Goal: Information Seeking & Learning: Learn about a topic

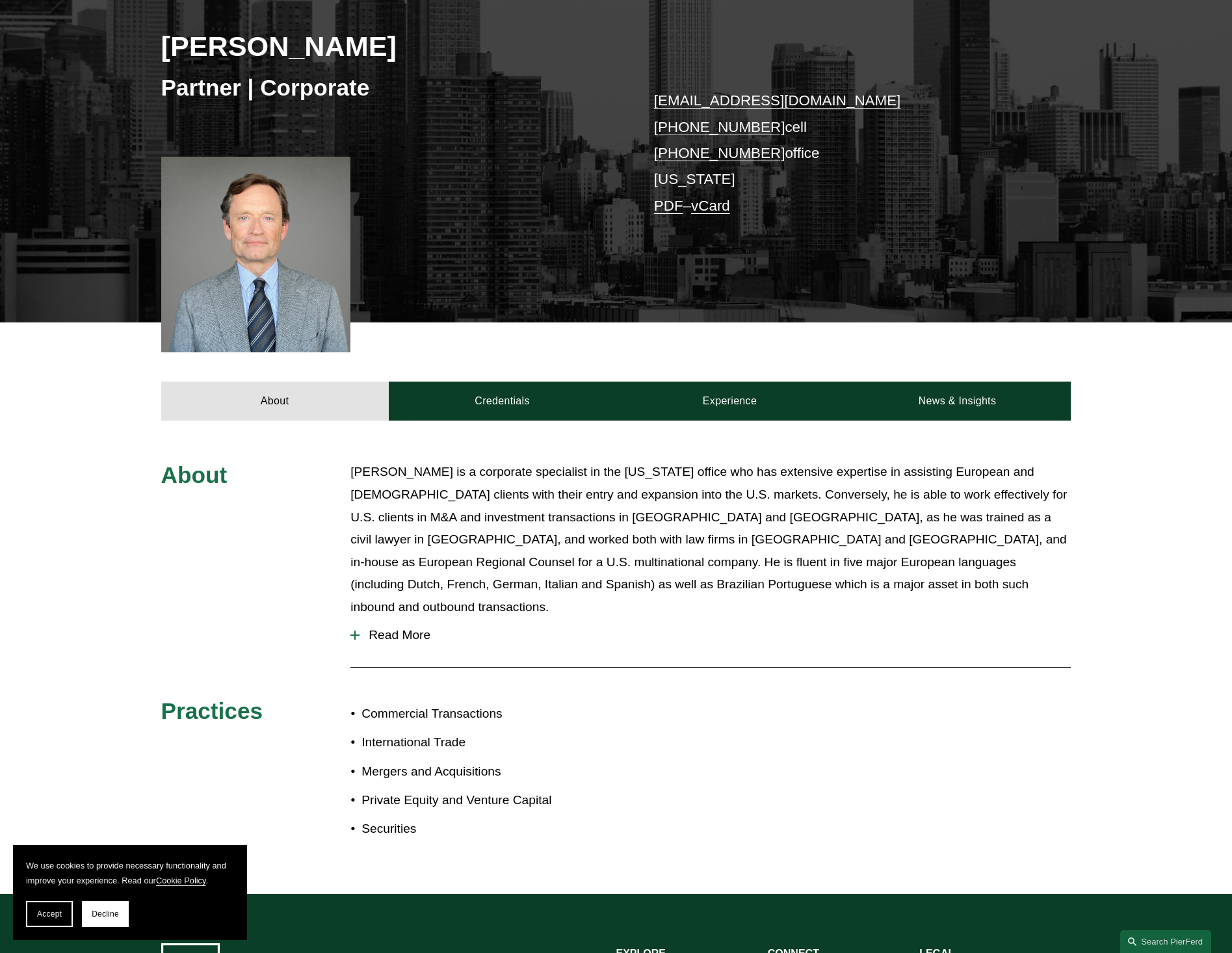
scroll to position [194, 0]
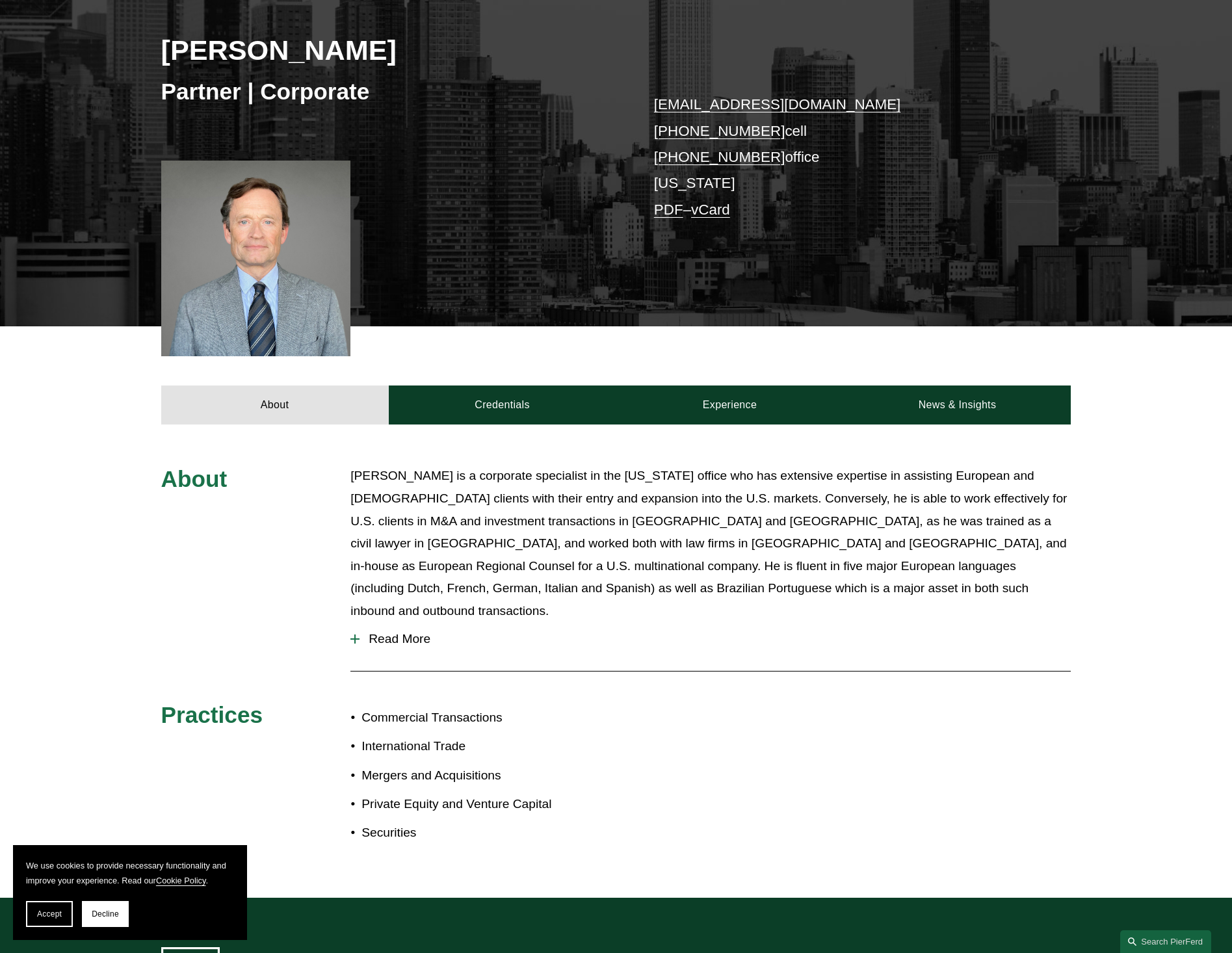
click at [394, 632] on span "Read More" at bounding box center [715, 638] width 711 height 14
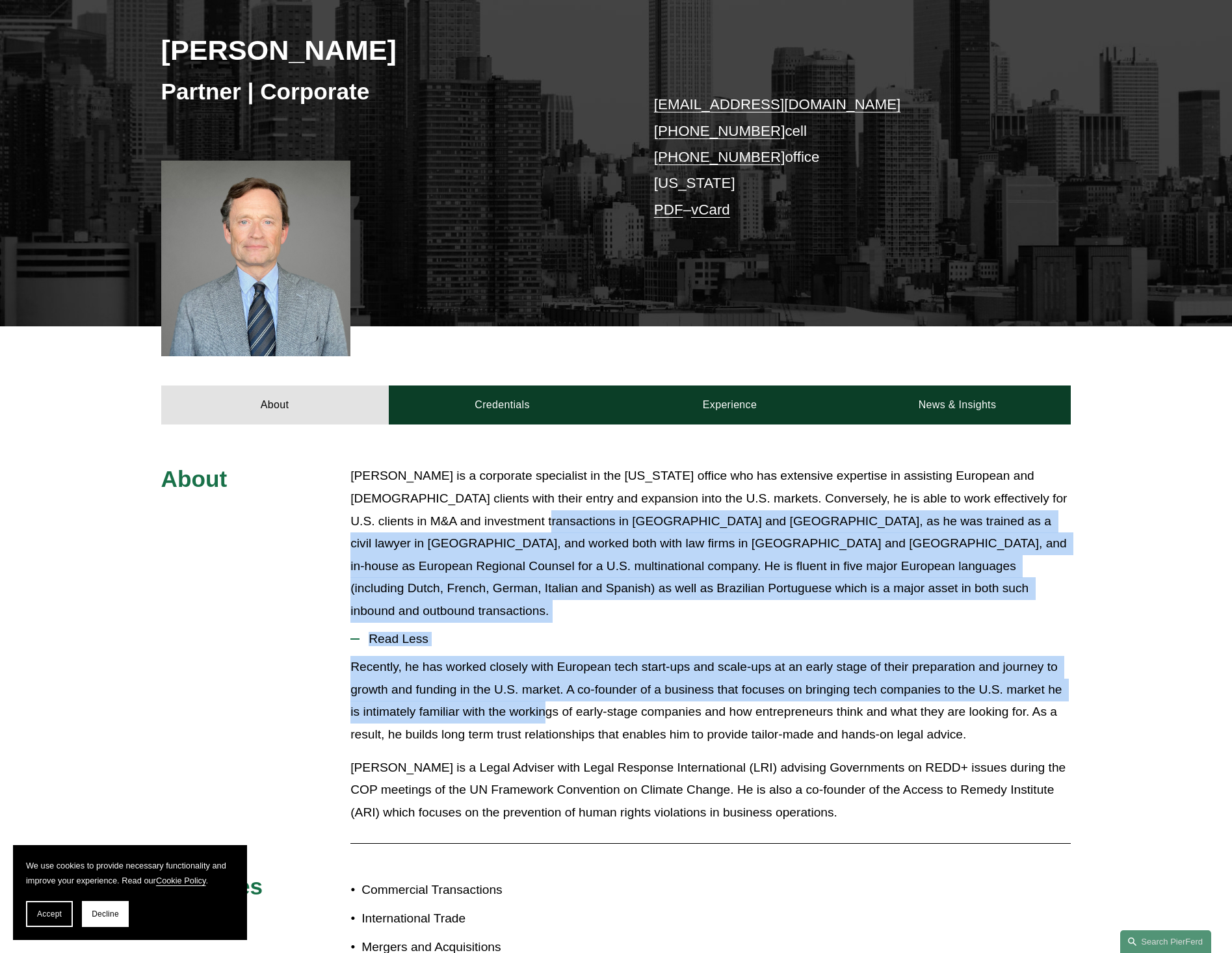
drag, startPoint x: 474, startPoint y: 524, endPoint x: 546, endPoint y: 707, distance: 196.7
click at [546, 707] on div "About Adriaan Grijns is a corporate specialist in the New York office who has e…" at bounding box center [616, 746] width 1232 height 564
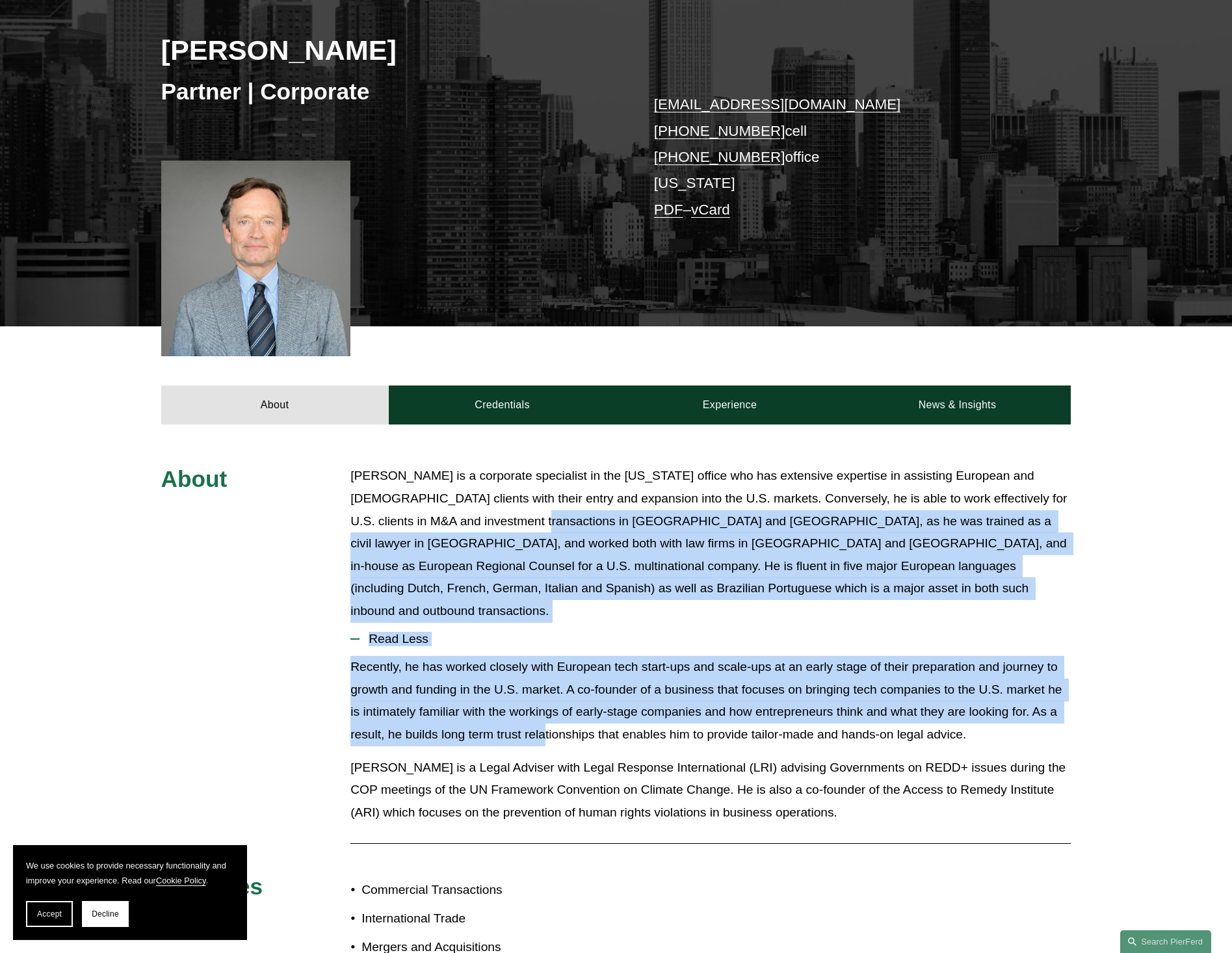
click at [546, 707] on p "Recently, he has worked closely with European tech start-ups and scale-ups at a…" at bounding box center [710, 700] width 720 height 90
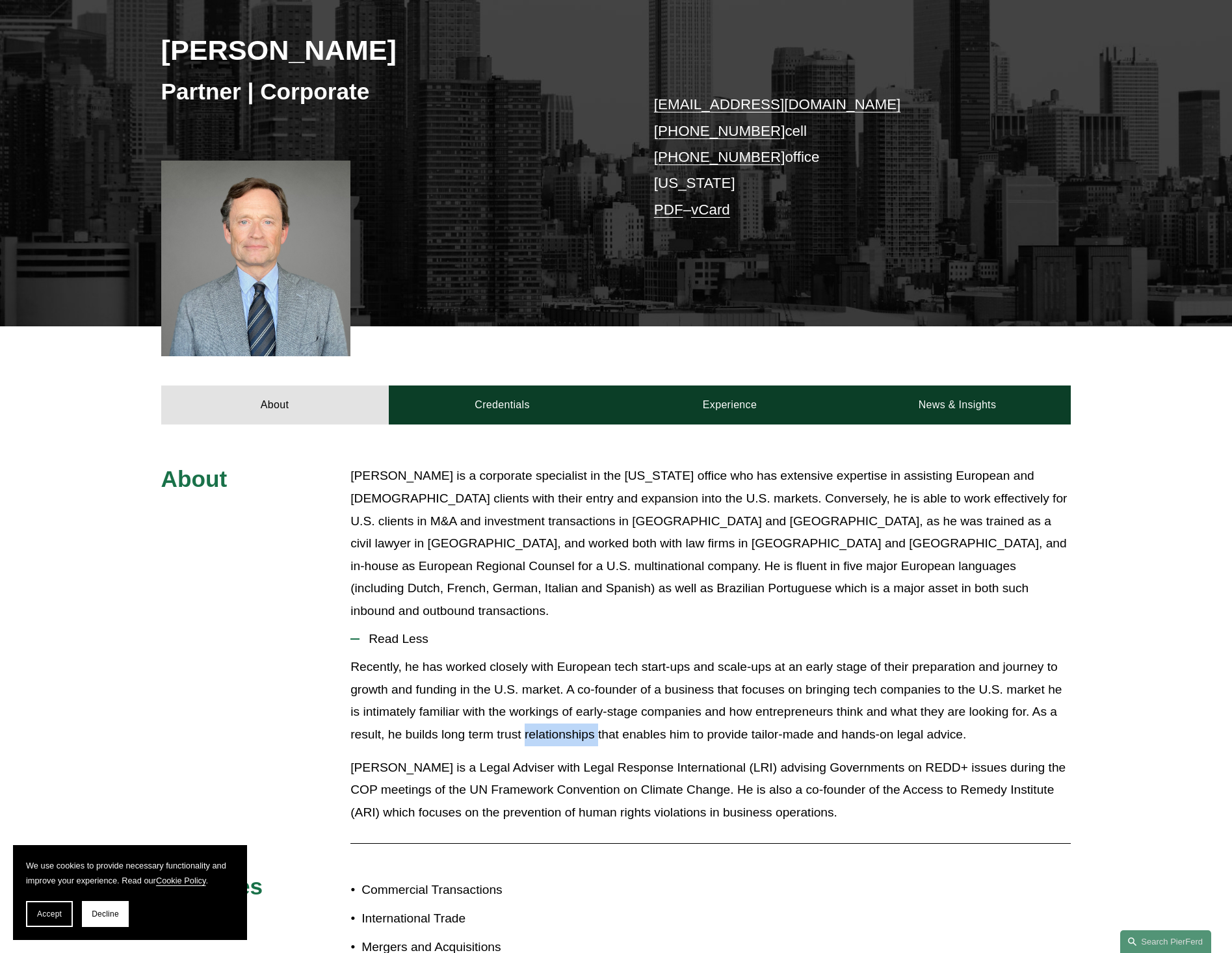
click at [546, 707] on p "Recently, he has worked closely with European tech start-ups and scale-ups at a…" at bounding box center [710, 700] width 720 height 90
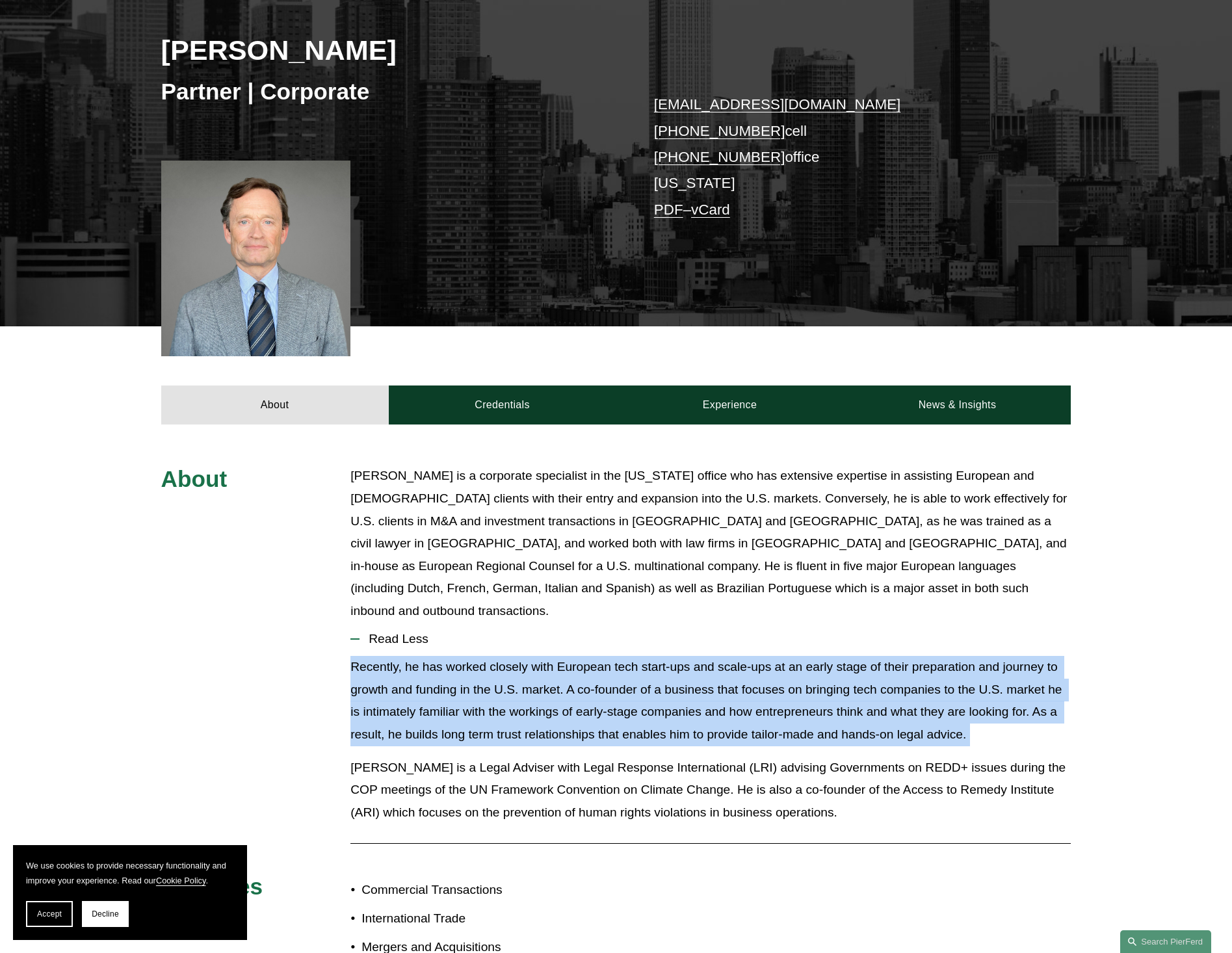
click at [546, 707] on p "Recently, he has worked closely with European tech start-ups and scale-ups at a…" at bounding box center [710, 700] width 720 height 90
drag, startPoint x: 546, startPoint y: 707, endPoint x: 470, endPoint y: 684, distance: 79.4
click at [470, 684] on p "Recently, he has worked closely with European tech start-ups and scale-ups at a…" at bounding box center [710, 700] width 720 height 90
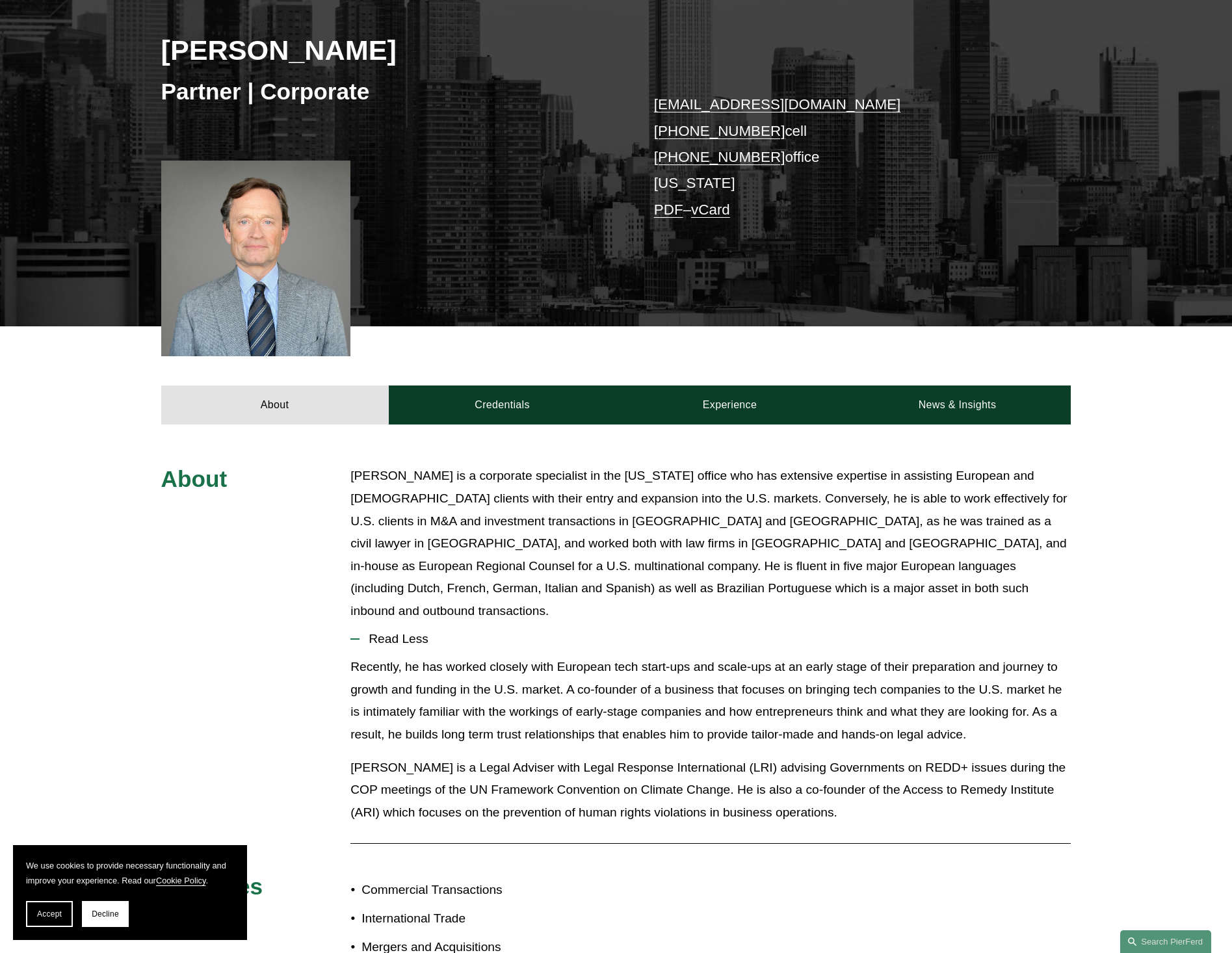
scroll to position [0, 0]
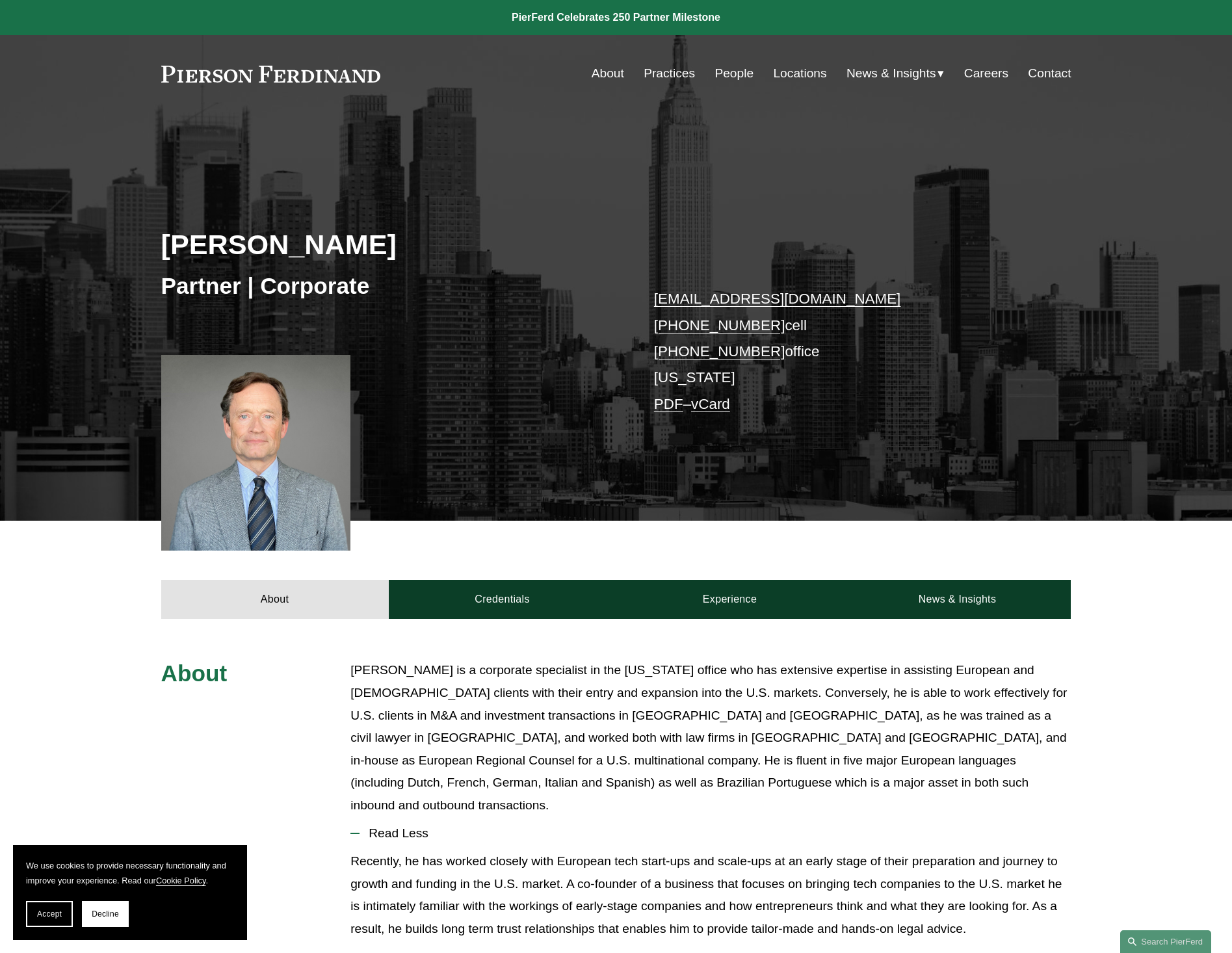
click at [729, 78] on link "People" at bounding box center [734, 73] width 39 height 25
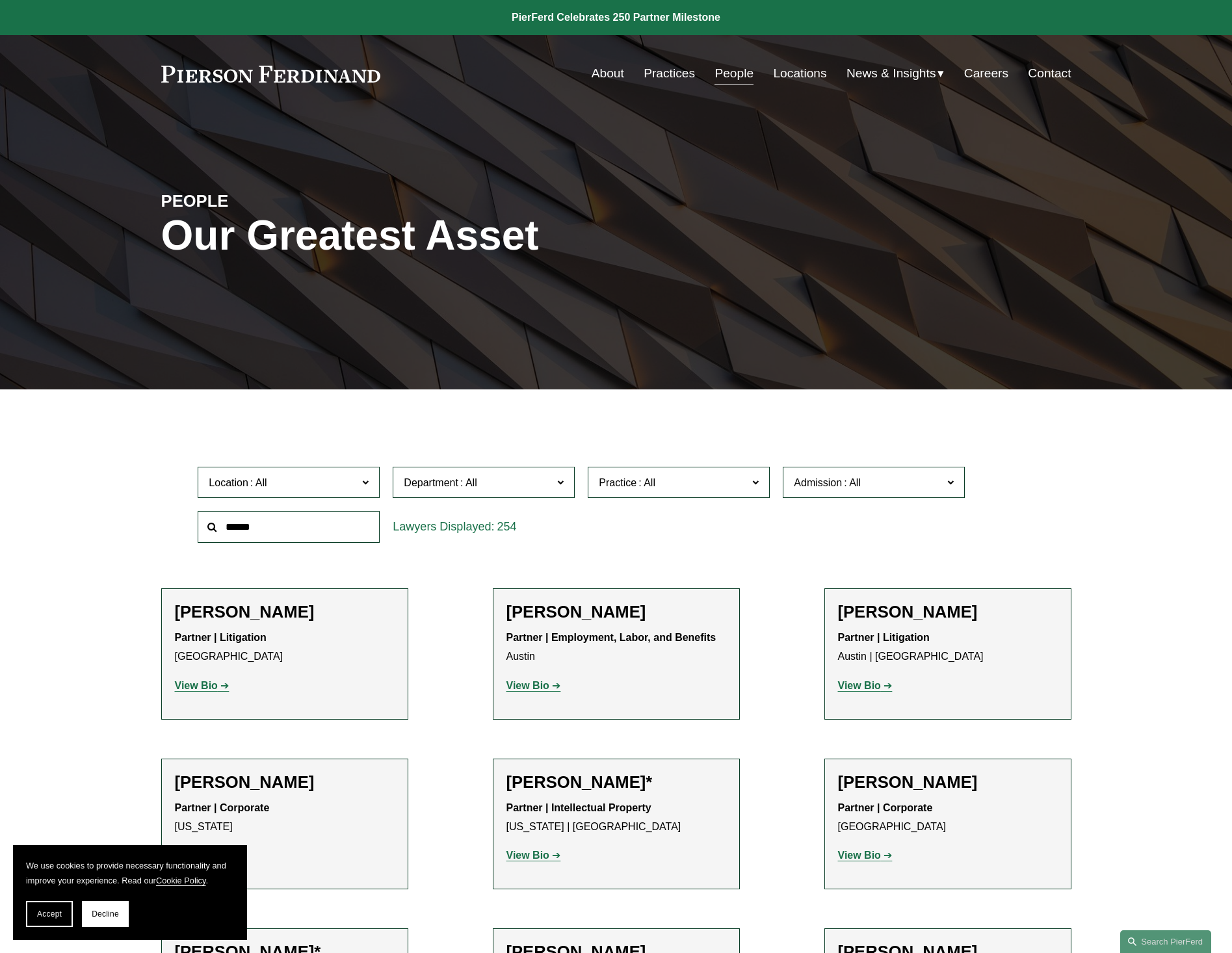
click at [882, 69] on span "News & Insights" at bounding box center [891, 74] width 90 height 23
click at [979, 74] on link "Careers" at bounding box center [986, 73] width 44 height 25
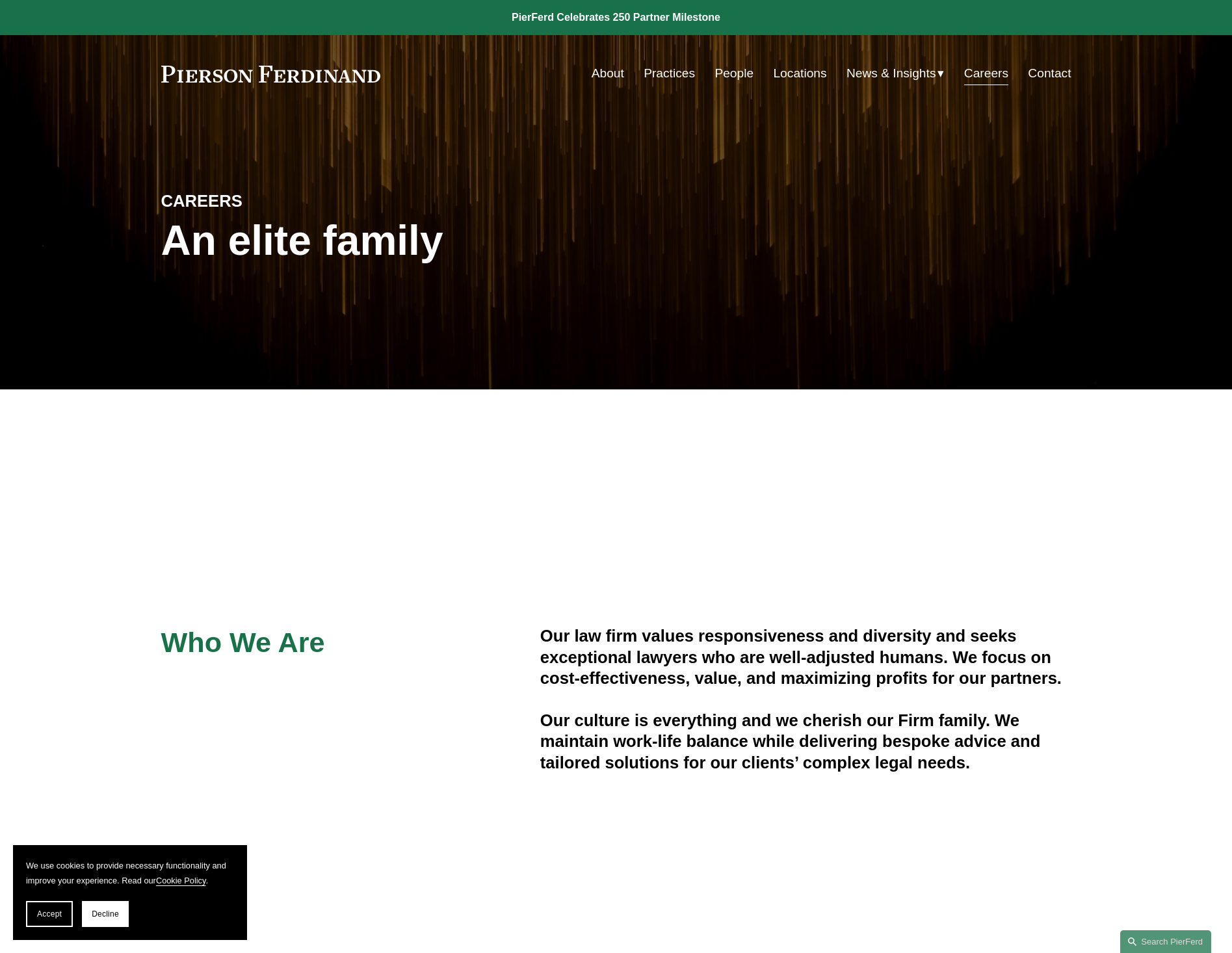
click at [781, 67] on link "Locations" at bounding box center [799, 73] width 53 height 25
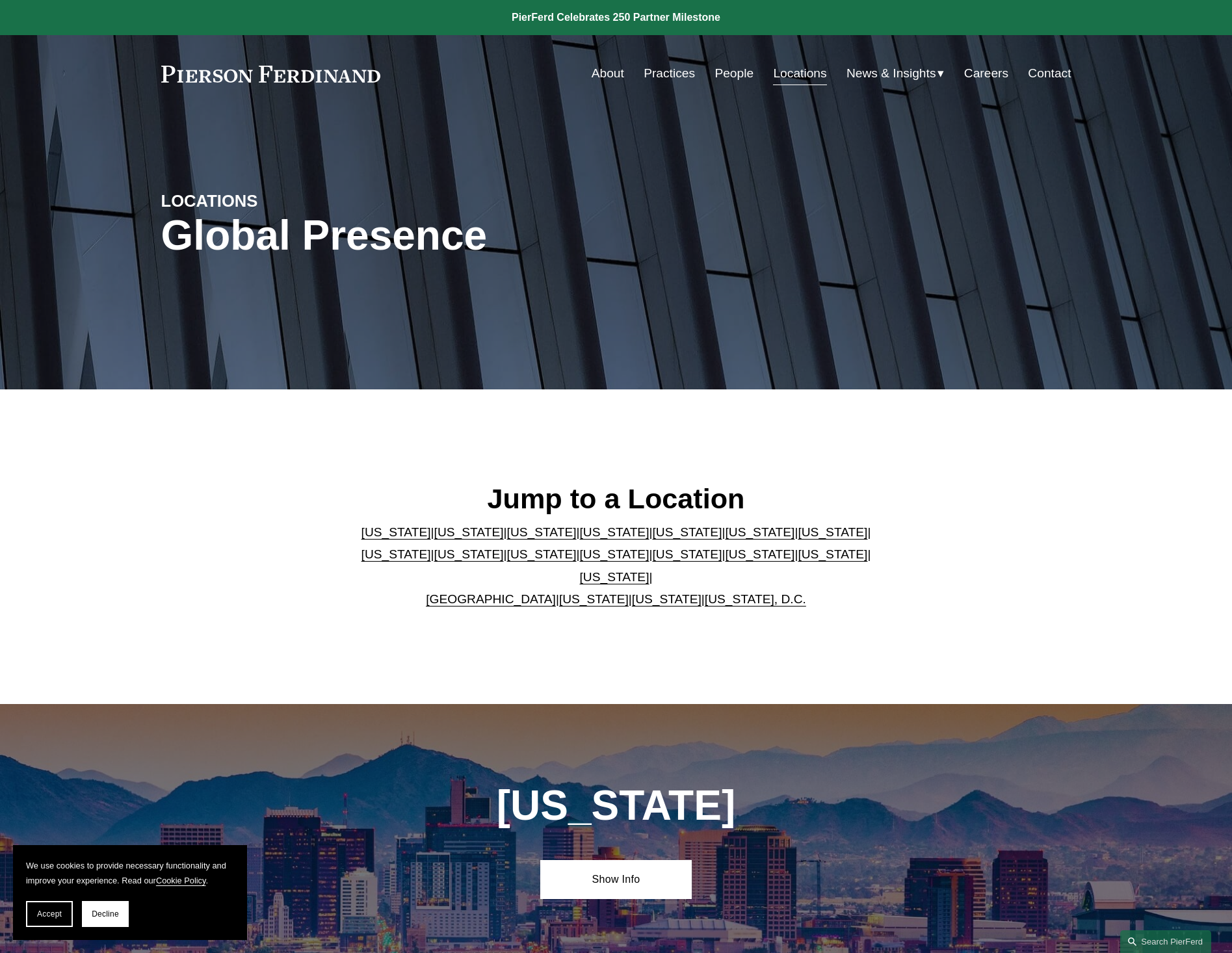
click at [1004, 84] on link "Careers" at bounding box center [986, 73] width 44 height 25
click at [676, 69] on link "Practices" at bounding box center [669, 73] width 51 height 25
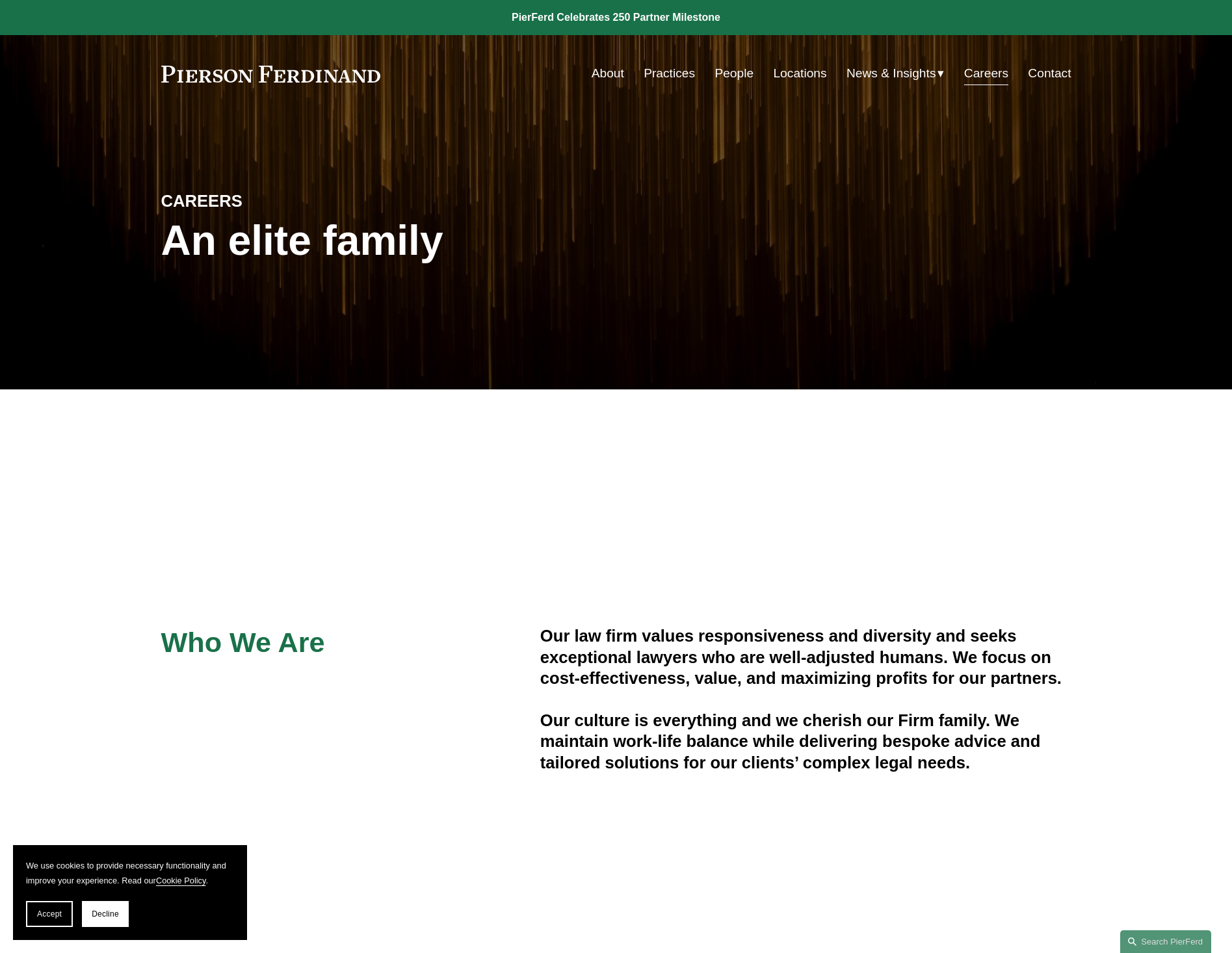
click at [904, 515] on div at bounding box center [616, 704] width 1232 height 629
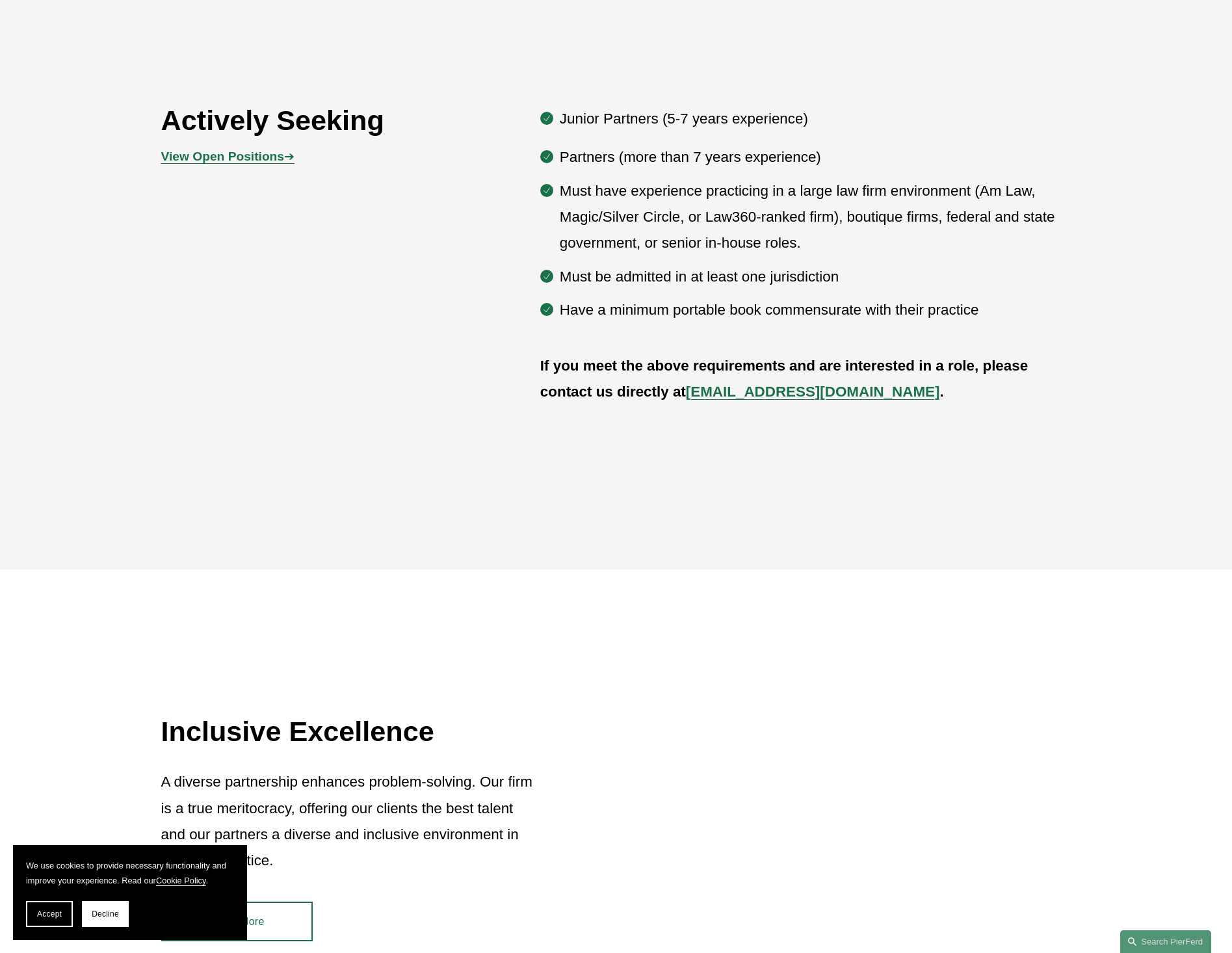
scroll to position [1078, 0]
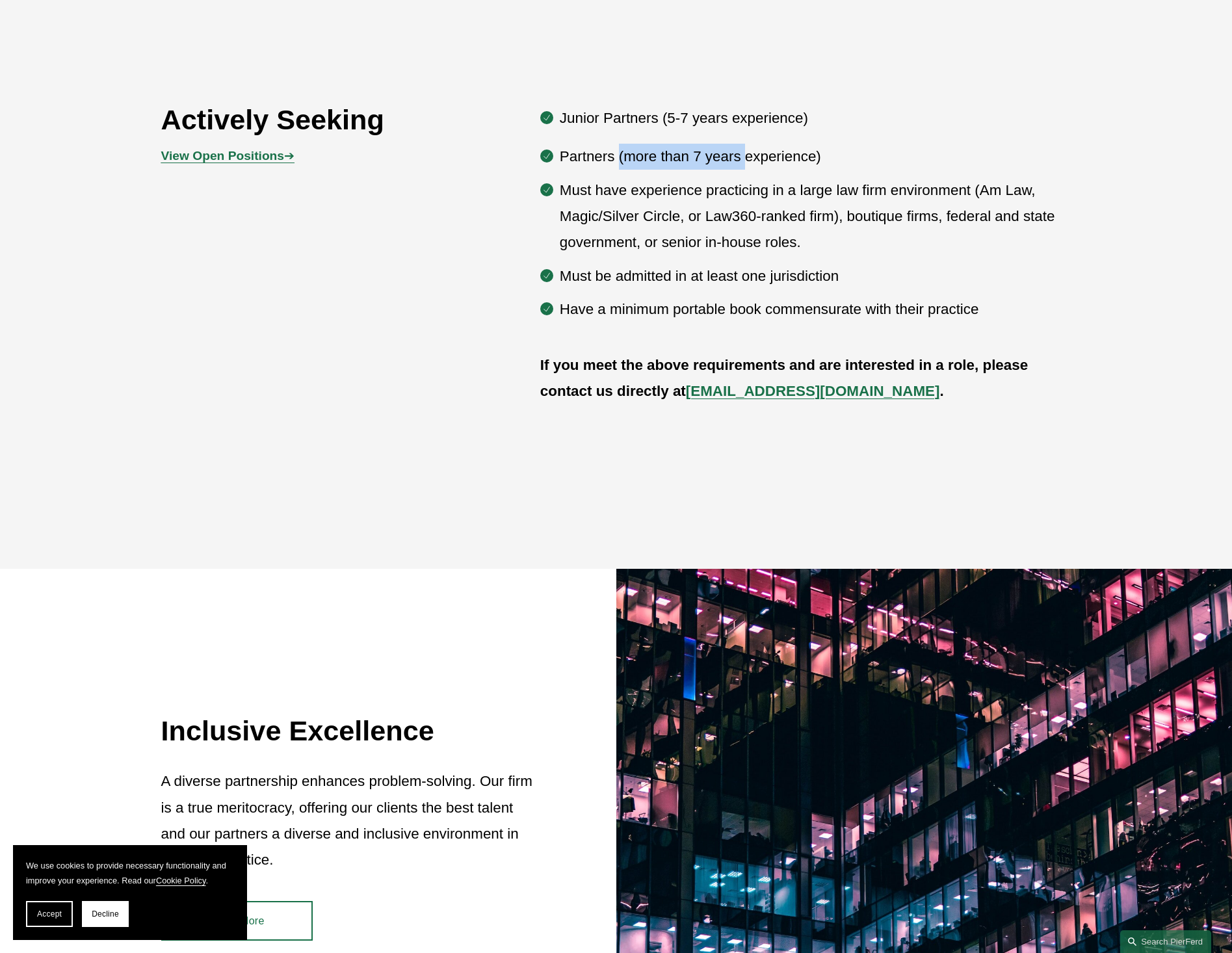
drag, startPoint x: 619, startPoint y: 151, endPoint x: 751, endPoint y: 160, distance: 132.3
click at [751, 160] on p "Partners (more than 7 years experience)" at bounding box center [815, 156] width 511 height 26
drag, startPoint x: 787, startPoint y: 124, endPoint x: 627, endPoint y: 112, distance: 160.4
click at [627, 112] on p "Junior Partners (5-7 years experience)" at bounding box center [815, 118] width 511 height 26
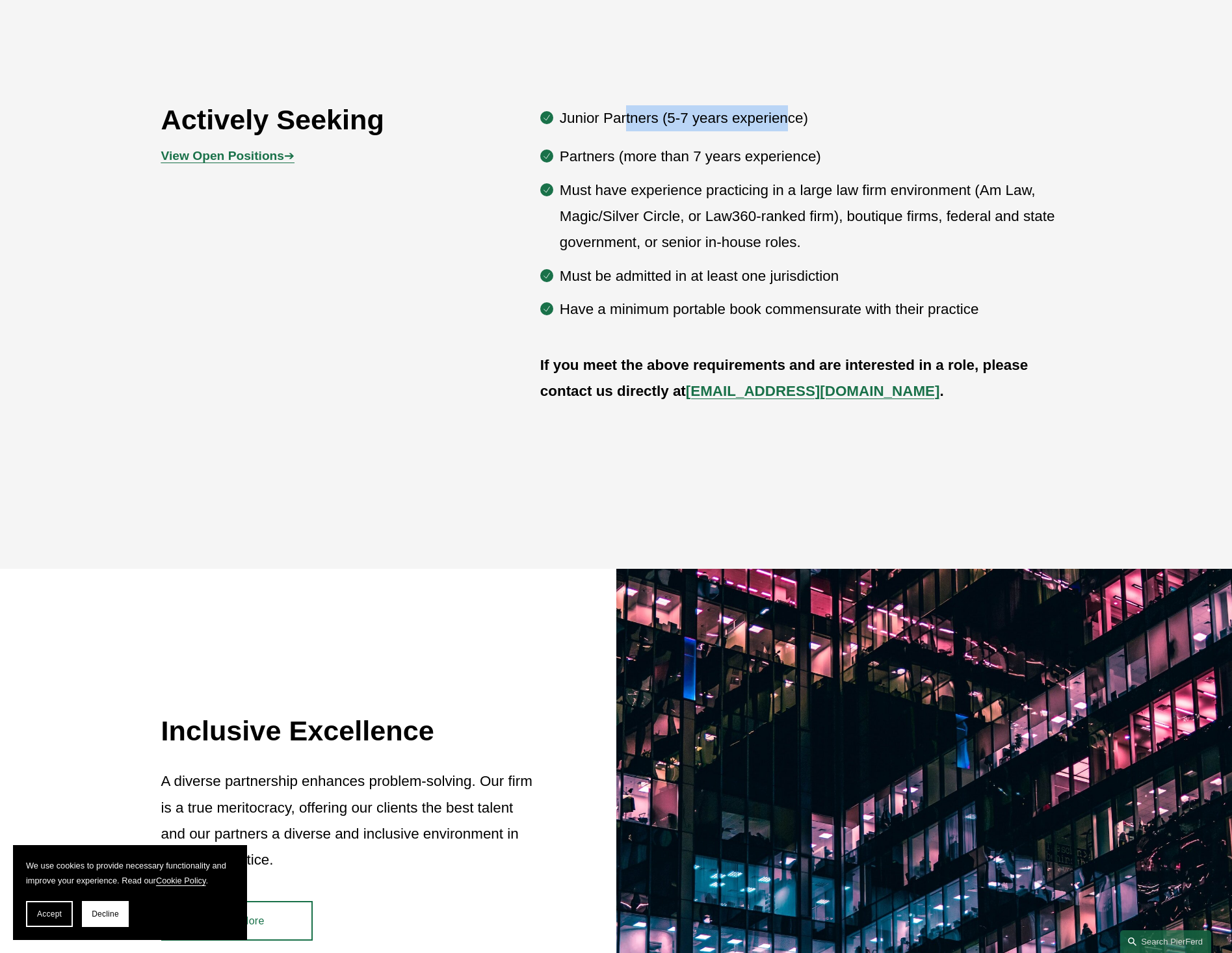
click at [627, 112] on p "Junior Partners (5-7 years experience)" at bounding box center [815, 118] width 511 height 26
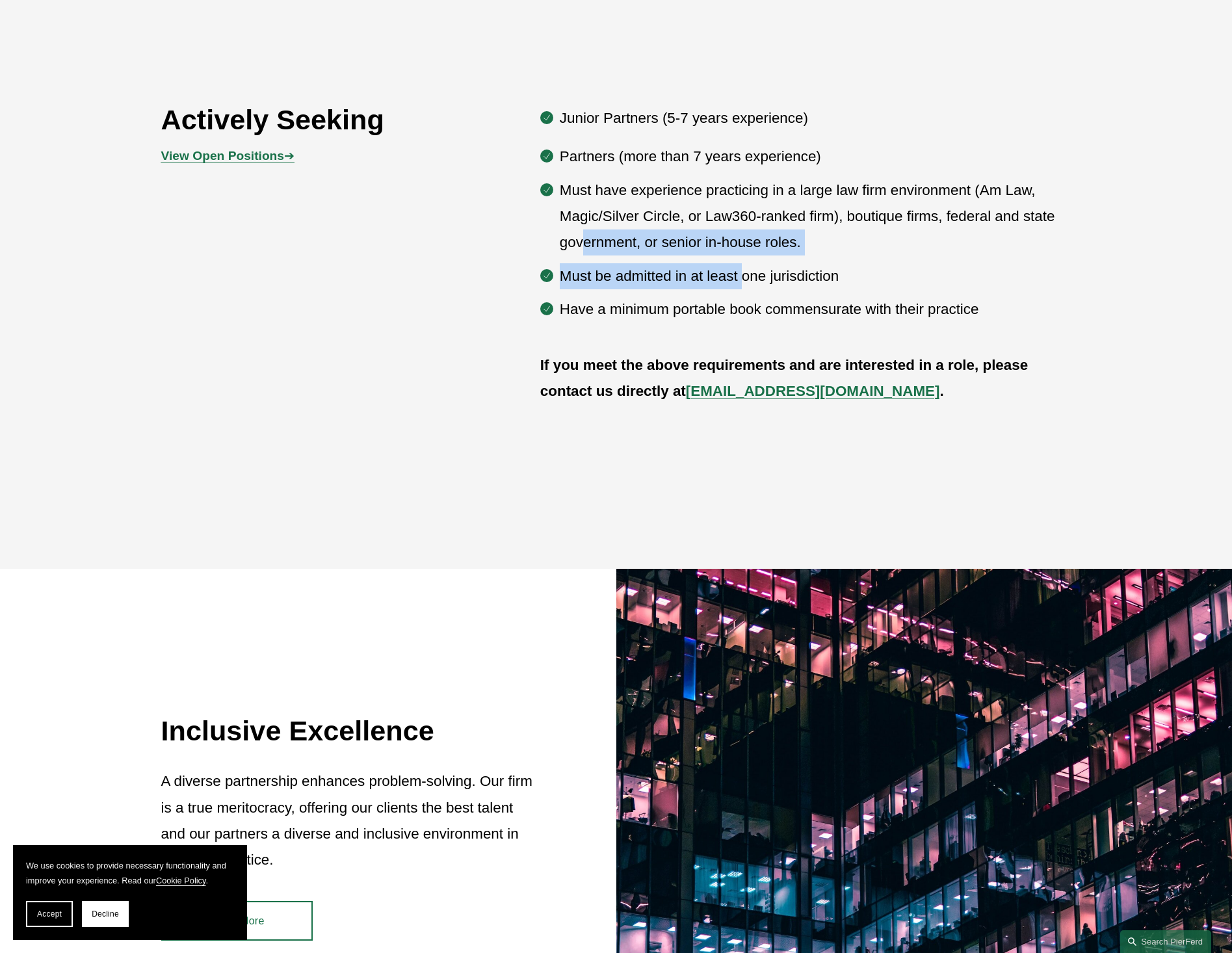
drag, startPoint x: 583, startPoint y: 247, endPoint x: 744, endPoint y: 283, distance: 165.0
click at [744, 283] on ul "Partners (more than 7 years experience) Must have experience practicing in a la…" at bounding box center [806, 233] width 531 height 178
click at [744, 283] on p "Must be admitted in at least one jurisdiction" at bounding box center [815, 276] width 511 height 26
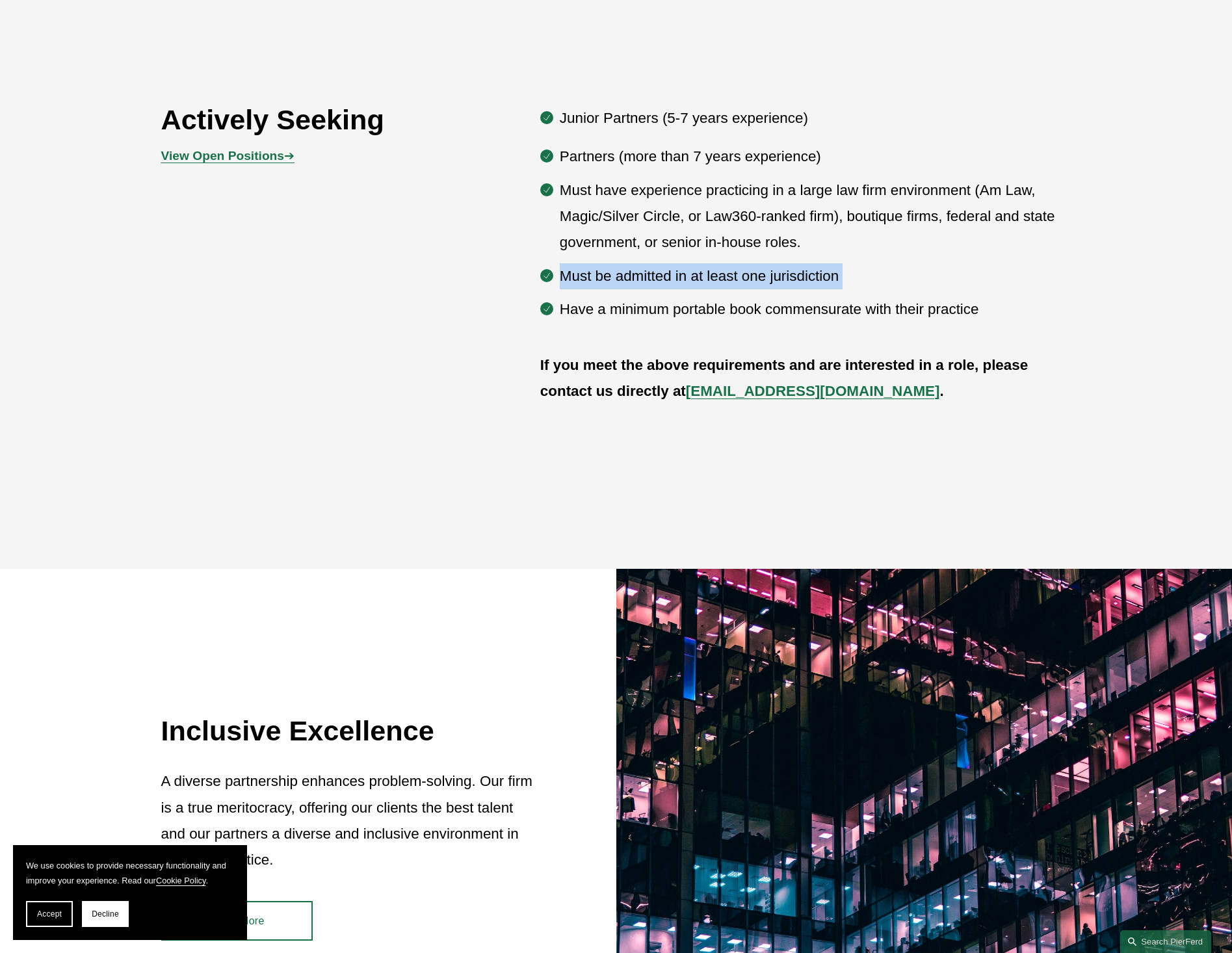
click at [744, 283] on p "Must be admitted in at least one jurisdiction" at bounding box center [815, 276] width 511 height 26
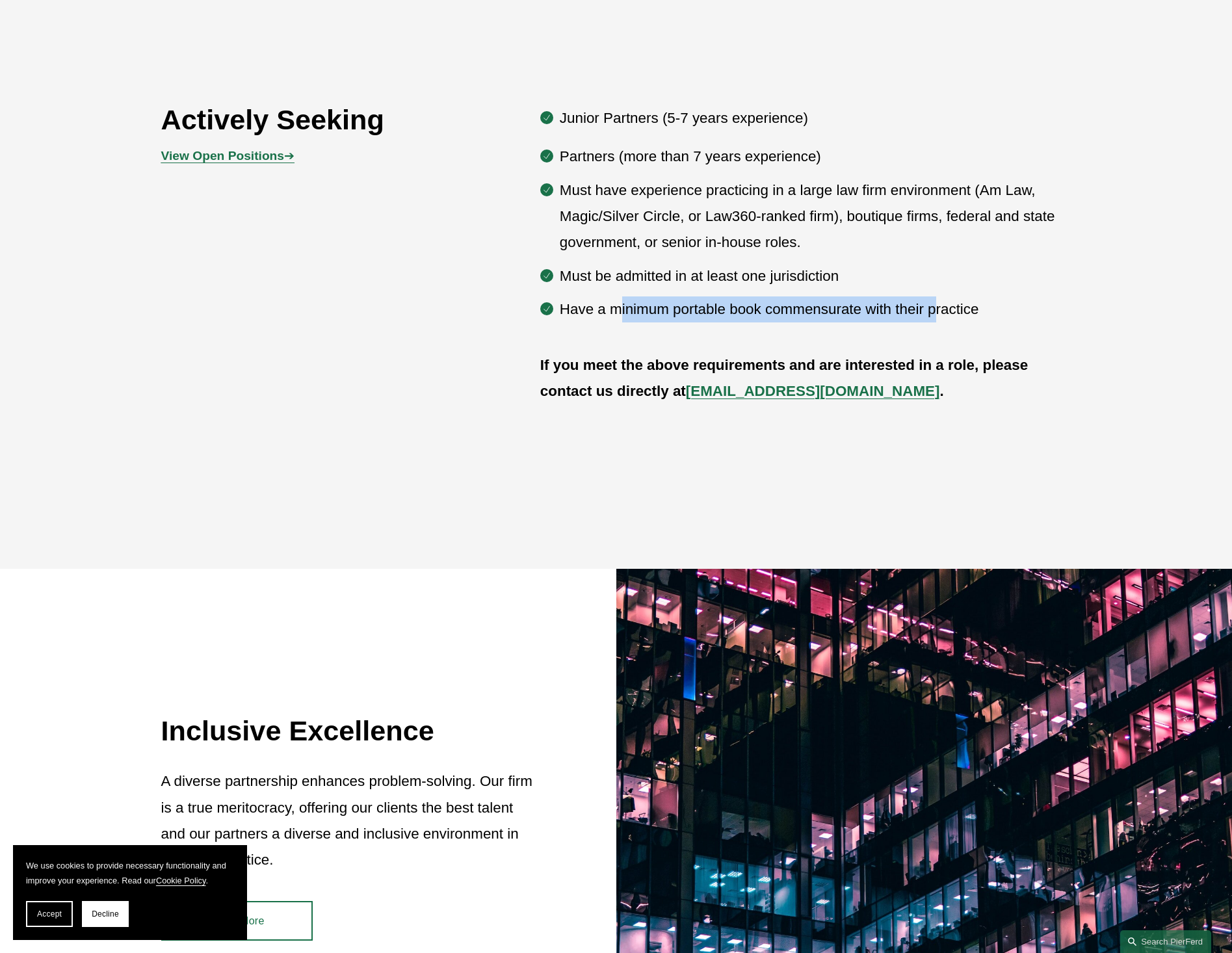
drag, startPoint x: 618, startPoint y: 305, endPoint x: 935, endPoint y: 317, distance: 317.2
click at [935, 317] on p "Have a minimum portable book commensurate with their practice" at bounding box center [815, 309] width 511 height 26
click at [289, 774] on p "A diverse partnership enhances problem-solving. Our firm is a true meritocracy,…" at bounding box center [350, 820] width 379 height 105
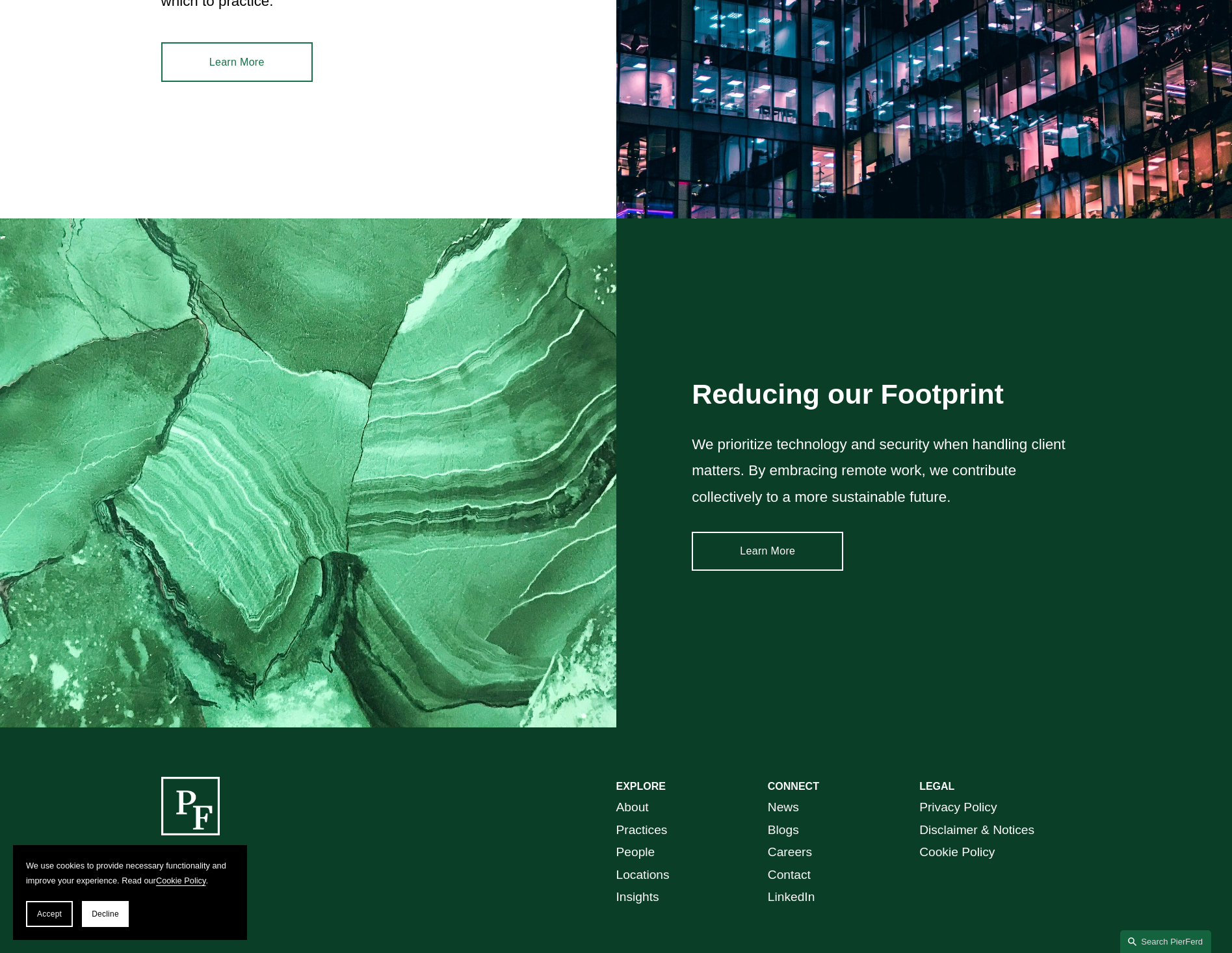
click at [507, 366] on div at bounding box center [308, 472] width 616 height 508
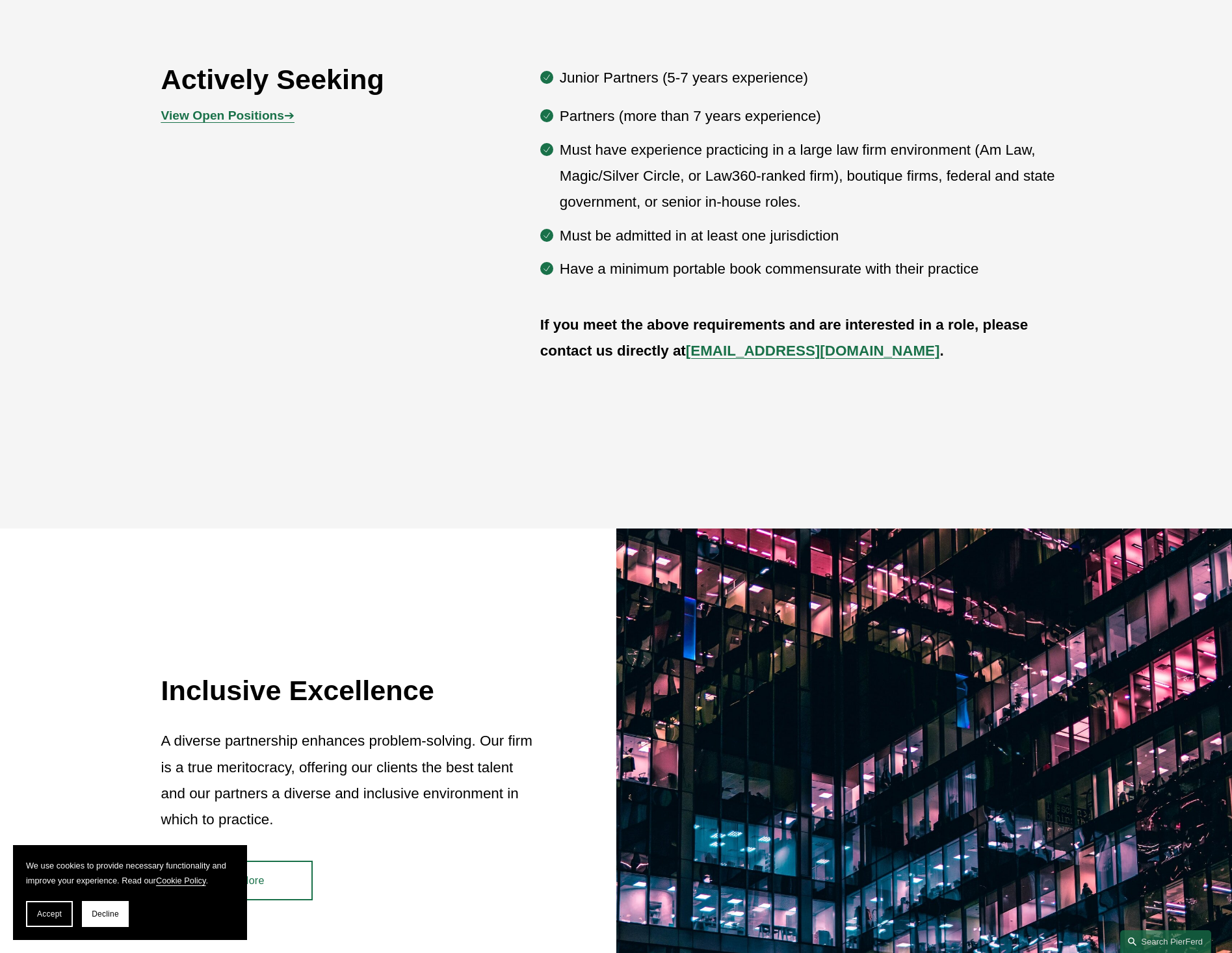
scroll to position [120, 0]
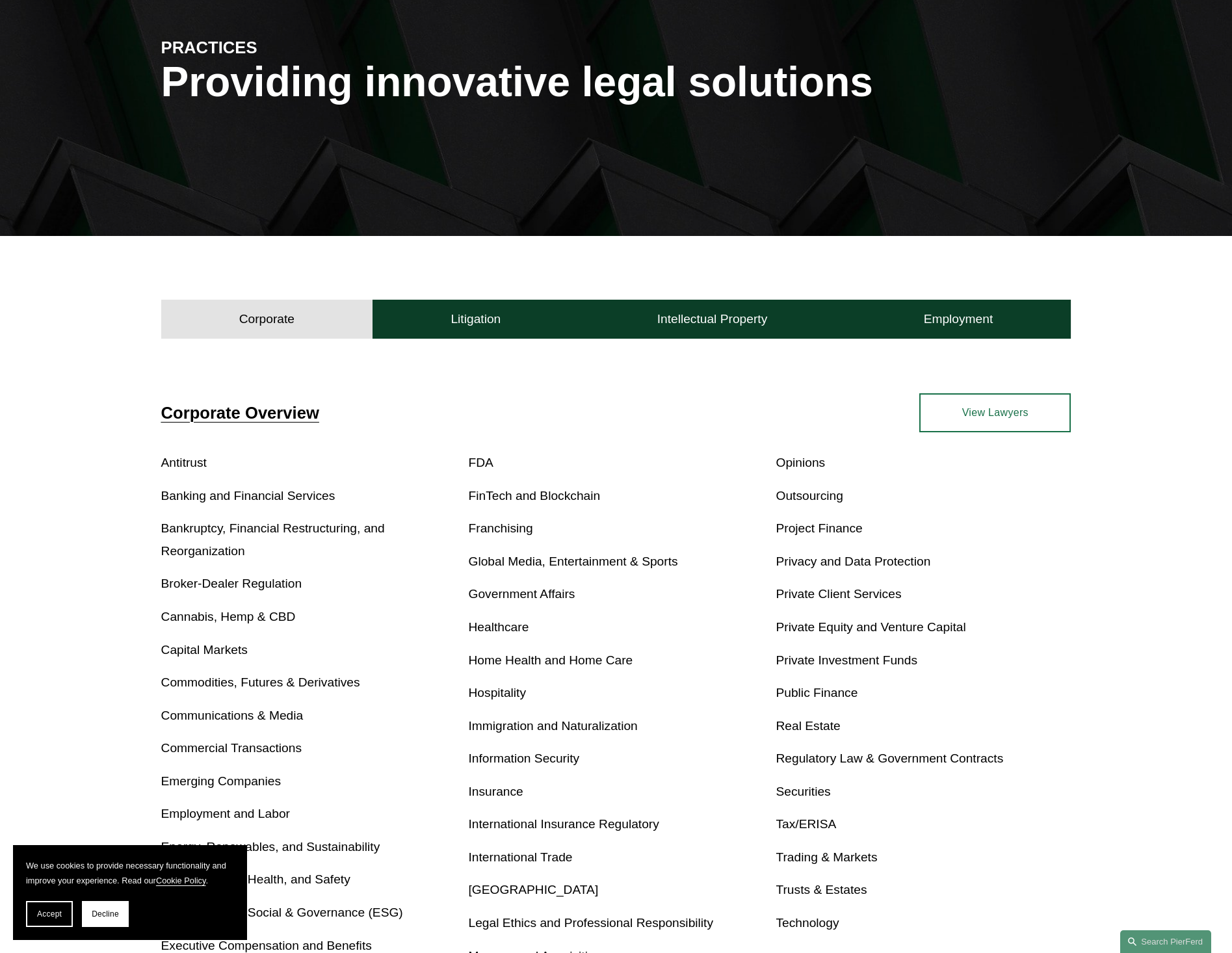
scroll to position [153, 0]
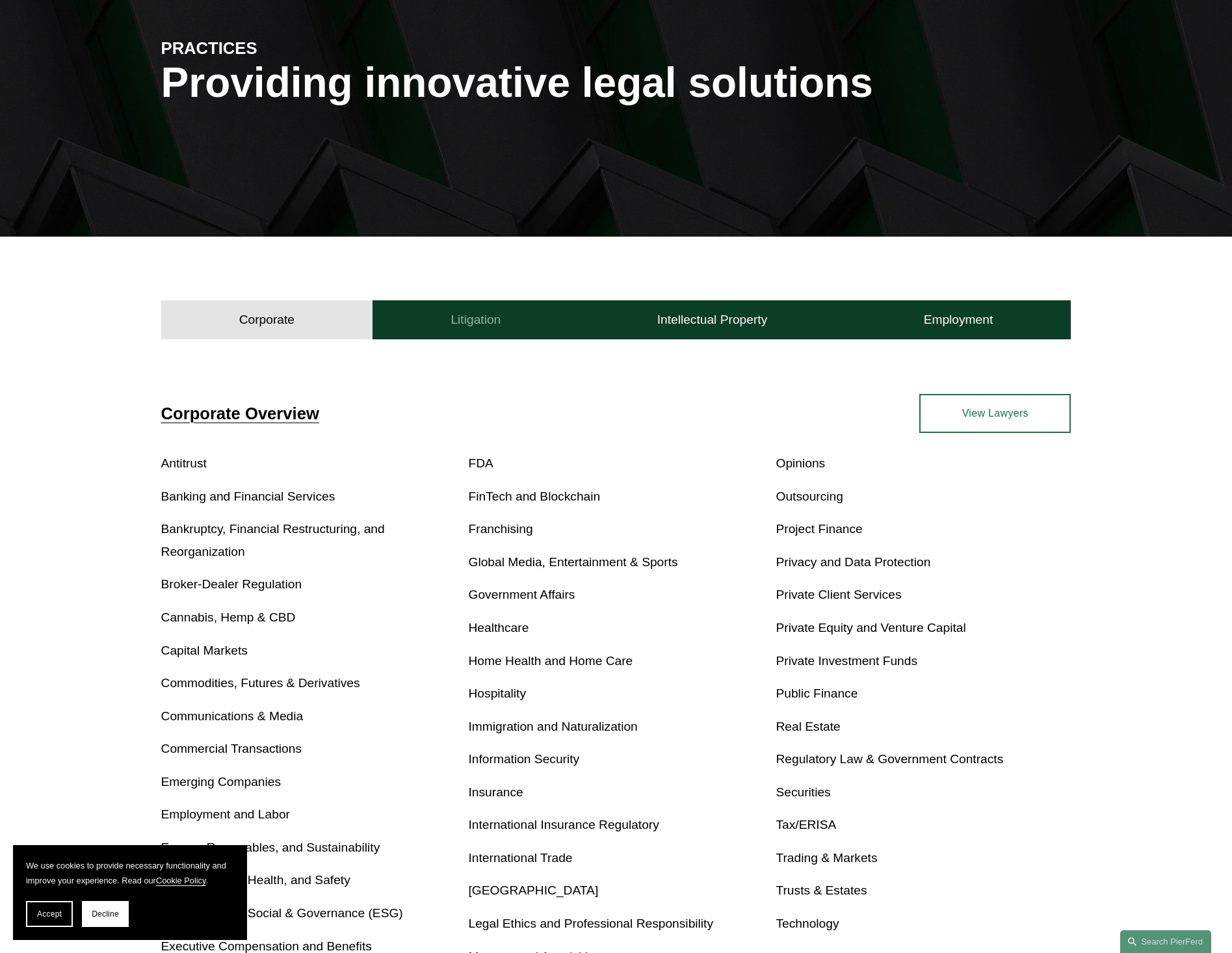
click at [528, 331] on button "Litigation" at bounding box center [475, 319] width 206 height 39
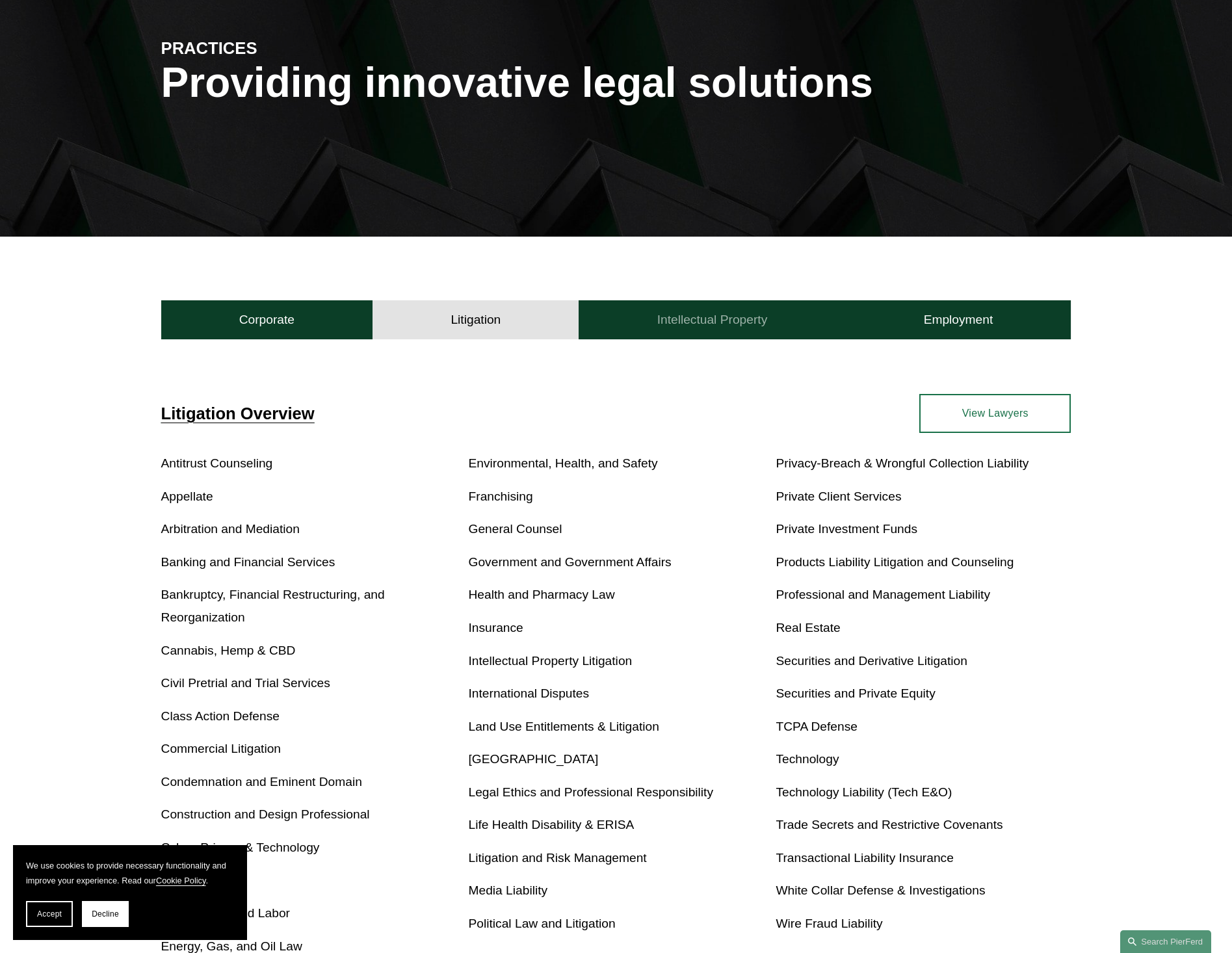
click at [685, 315] on h4 "Intellectual Property" at bounding box center [712, 319] width 110 height 15
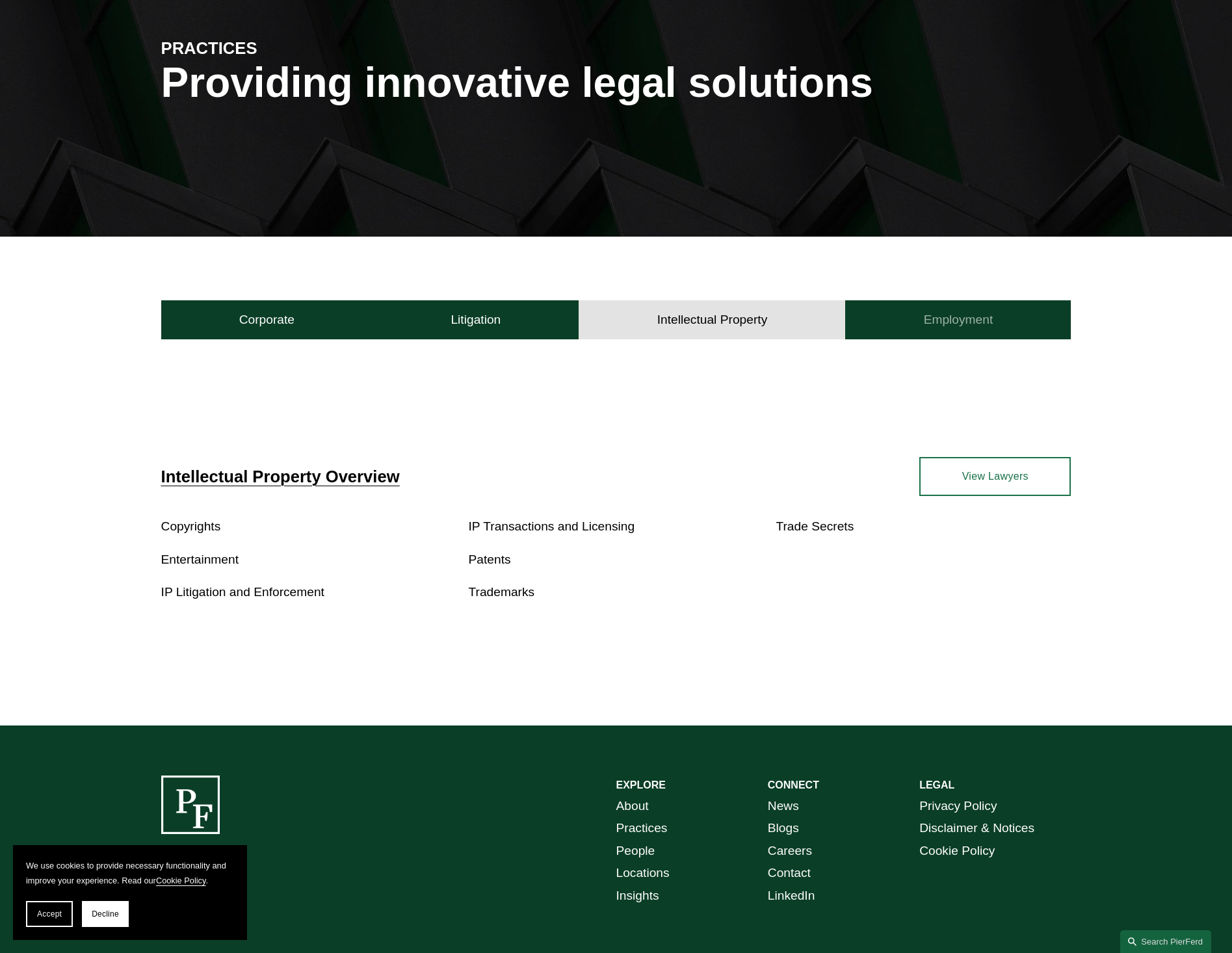
click at [909, 314] on button "Employment" at bounding box center [957, 319] width 225 height 39
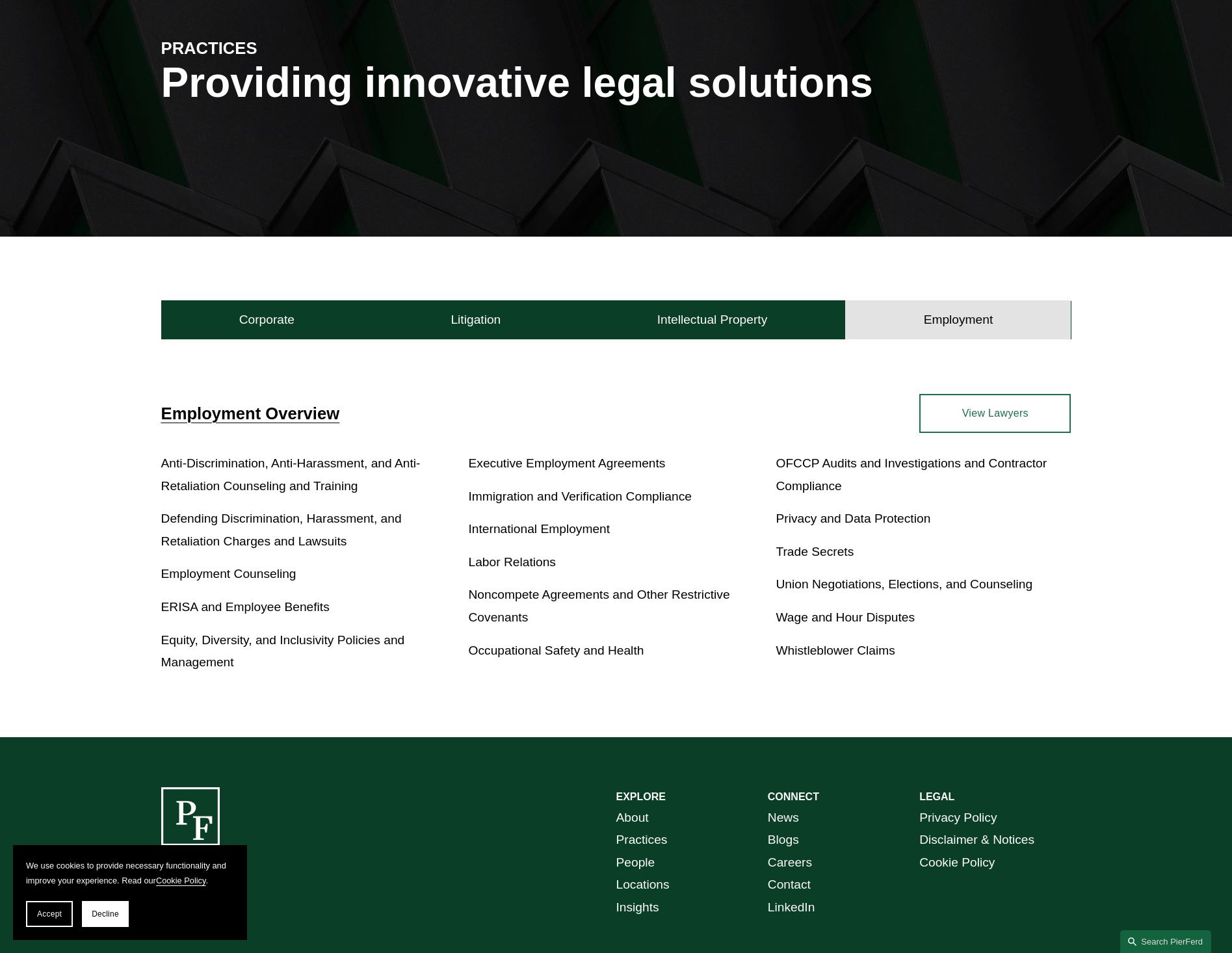
scroll to position [0, 0]
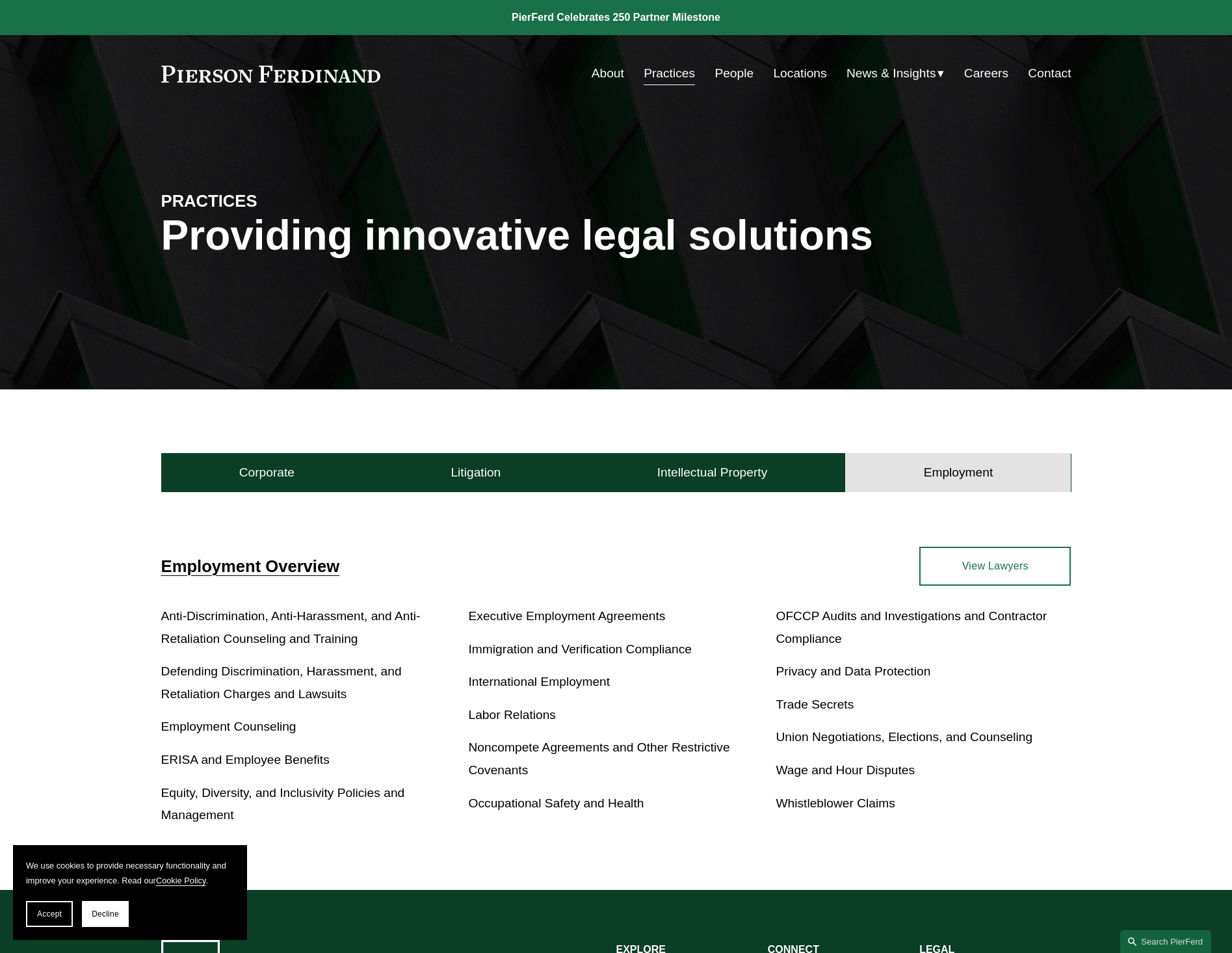
click at [585, 70] on div "About Practices People Locations News & Insights News Insights Blogs Careers Co…" at bounding box center [741, 73] width 660 height 25
click at [607, 73] on link "About" at bounding box center [608, 73] width 33 height 25
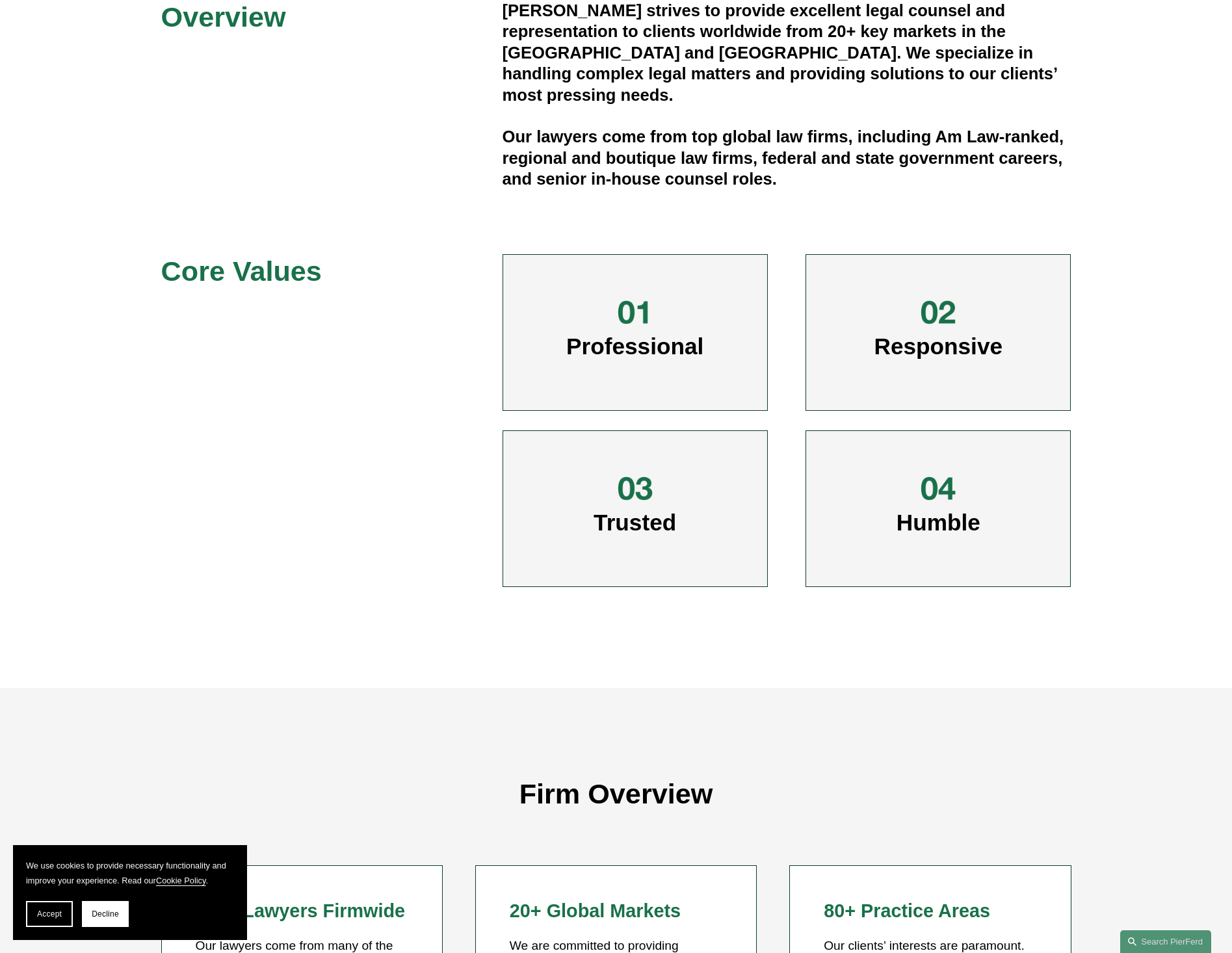
scroll to position [313, 0]
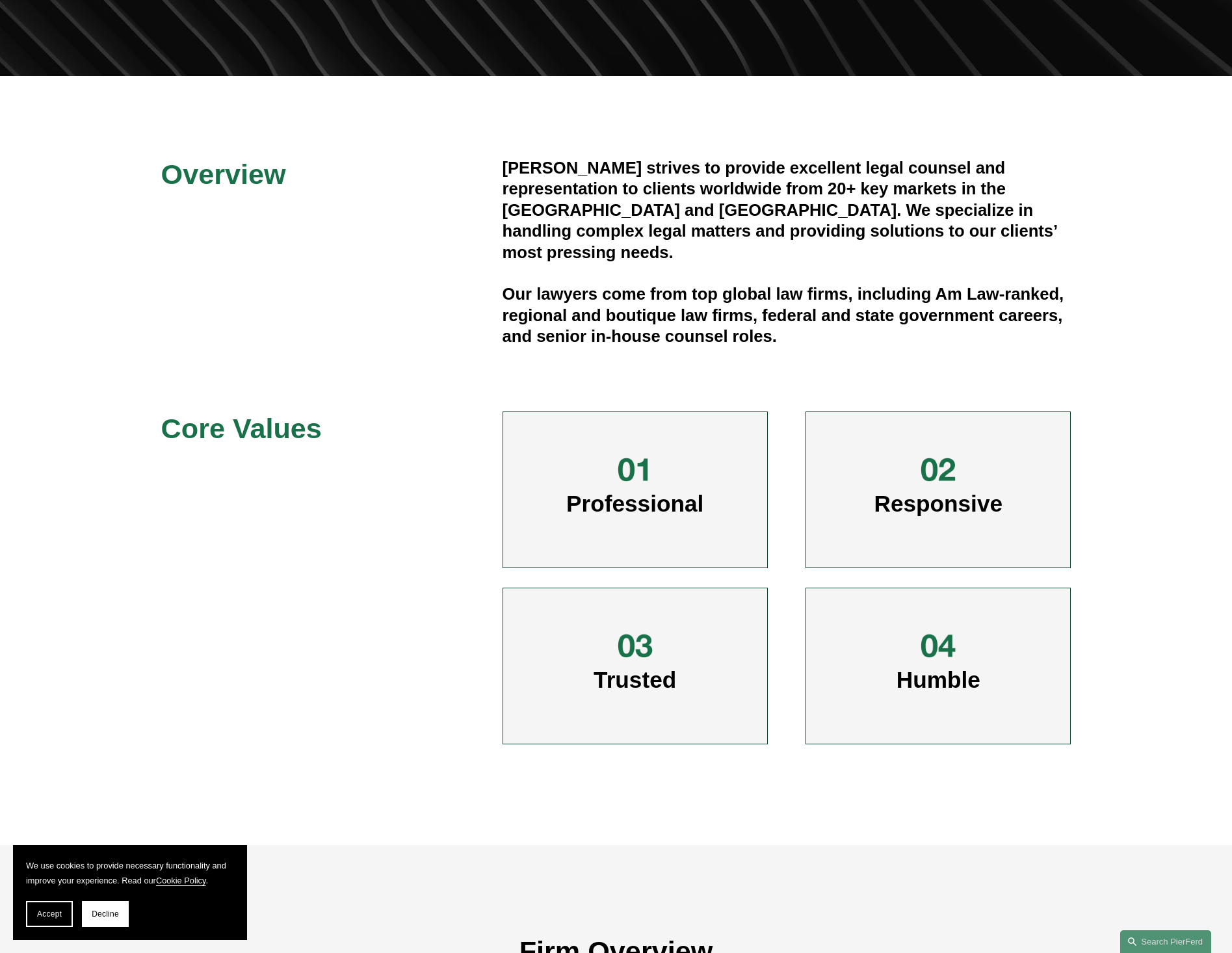
click at [658, 224] on h4 "[PERSON_NAME] strives to provide excellent legal counsel and representation to …" at bounding box center [787, 210] width 569 height 106
